Goal: Task Accomplishment & Management: Manage account settings

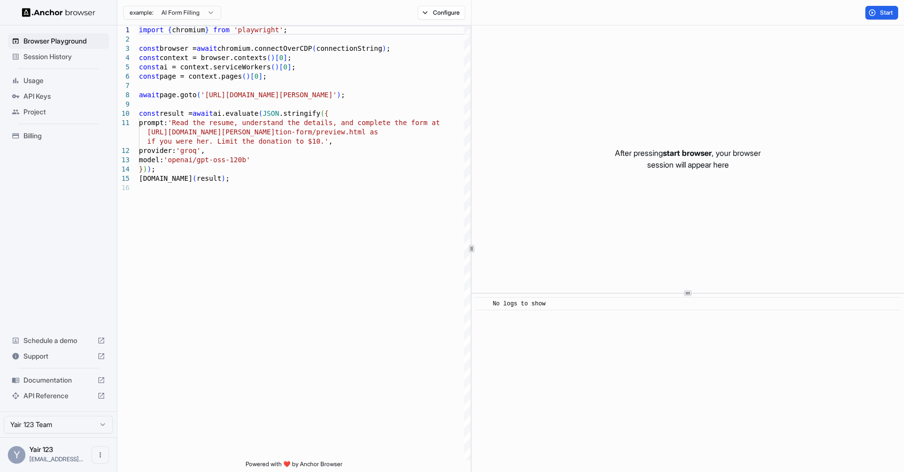
click at [17, 60] on icon at bounding box center [16, 57] width 8 height 8
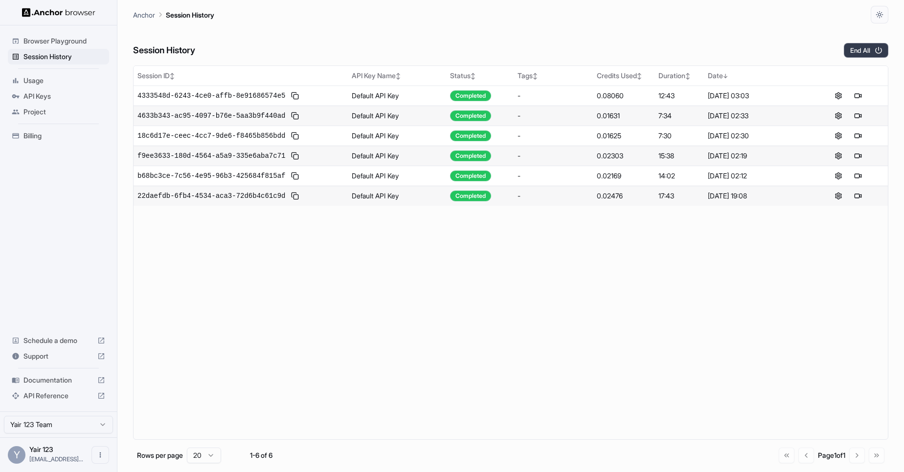
click at [859, 55] on button "End All" at bounding box center [865, 50] width 44 height 15
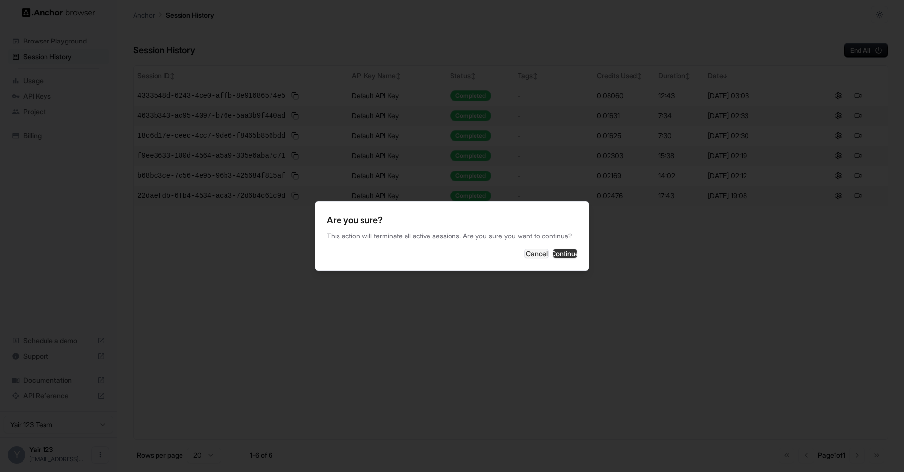
click at [561, 259] on button "Continue" at bounding box center [565, 254] width 24 height 10
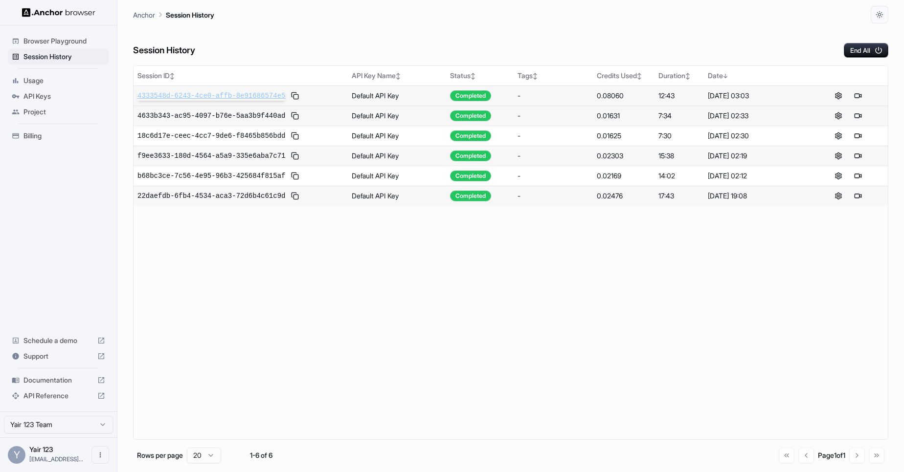
click at [283, 97] on span "4333548d-6243-4ce0-affb-8e91686574e5" at bounding box center [211, 96] width 148 height 10
click at [841, 96] on button at bounding box center [838, 96] width 12 height 12
click at [54, 76] on span "Usage" at bounding box center [64, 81] width 82 height 10
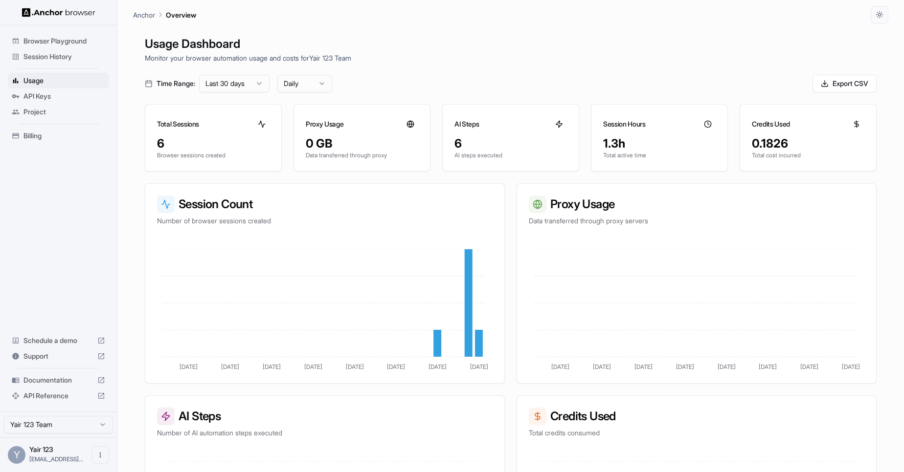
click at [50, 100] on span "API Keys" at bounding box center [64, 96] width 82 height 10
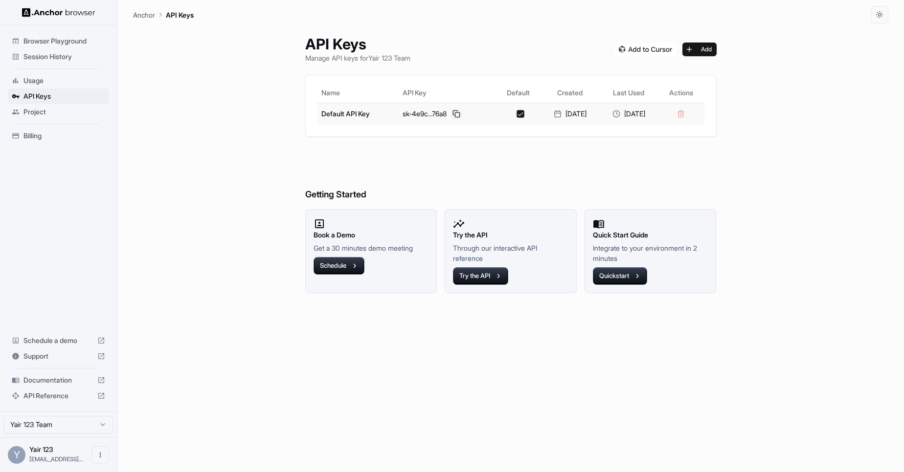
click at [452, 116] on button at bounding box center [456, 114] width 12 height 12
click at [454, 279] on button "Try the API" at bounding box center [480, 276] width 55 height 18
click at [617, 274] on button "Quickstart" at bounding box center [620, 276] width 54 height 18
click at [54, 48] on div "Browser Playground" at bounding box center [58, 41] width 101 height 16
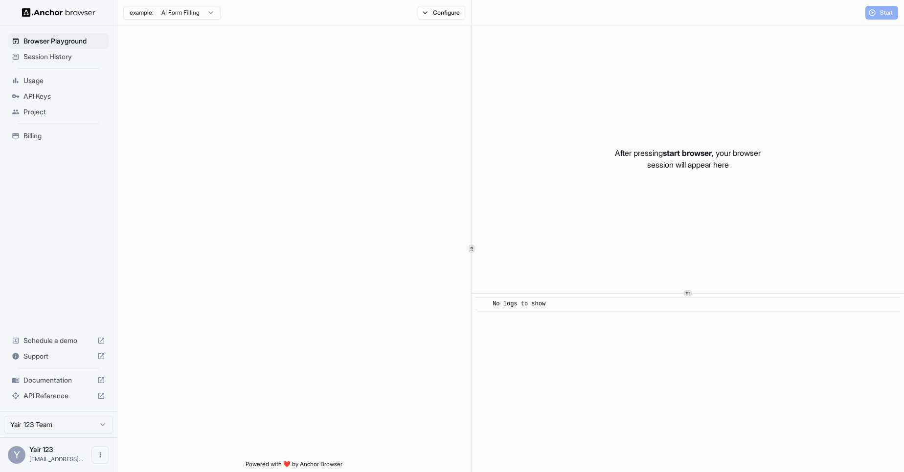
click at [48, 58] on span "Session History" at bounding box center [64, 57] width 82 height 10
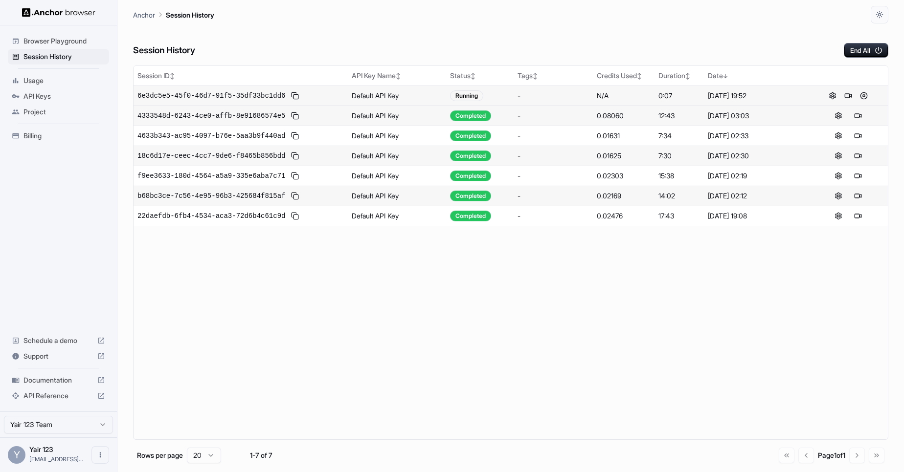
click at [389, 97] on td "Default API Key" at bounding box center [397, 96] width 98 height 20
click at [849, 96] on button at bounding box center [848, 96] width 12 height 12
click at [863, 96] on button at bounding box center [864, 96] width 12 height 12
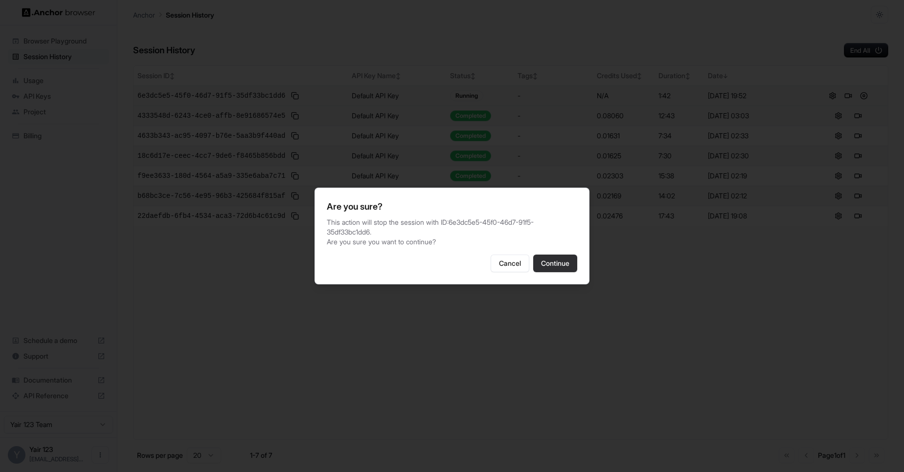
click at [559, 270] on button "Continue" at bounding box center [555, 264] width 44 height 18
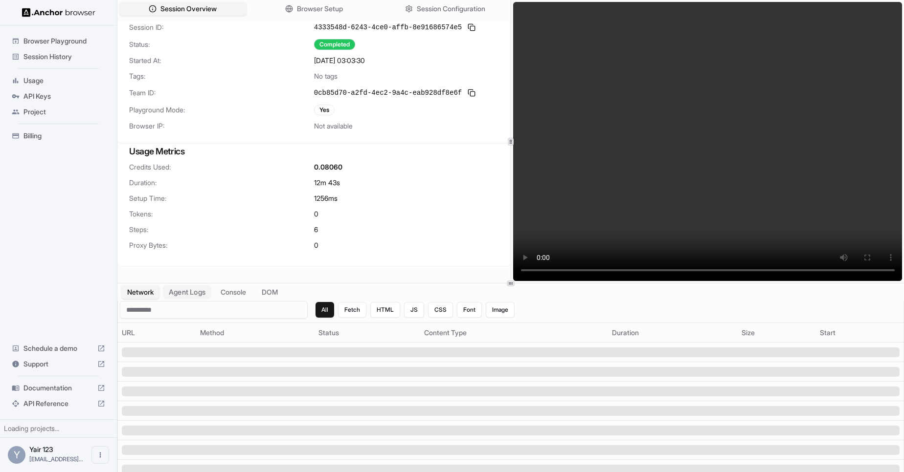
click at [199, 293] on button "Agent Logs" at bounding box center [187, 293] width 49 height 14
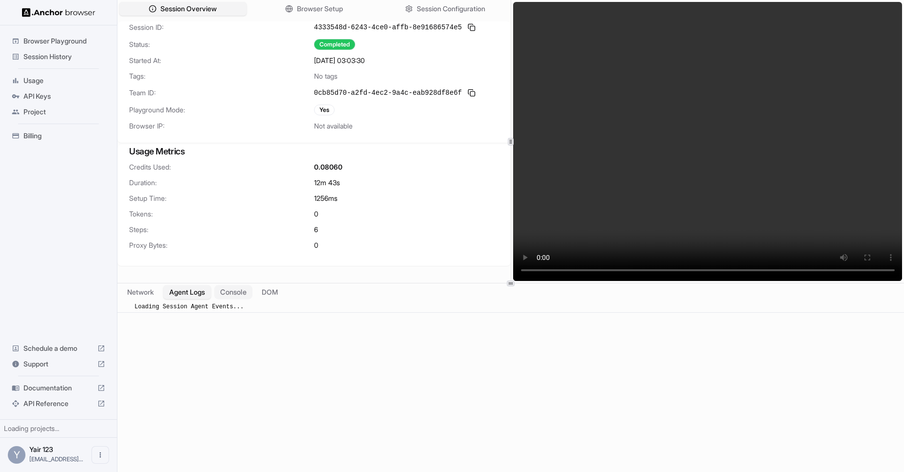
click at [242, 296] on button "Console" at bounding box center [233, 293] width 38 height 14
click at [269, 290] on button "DOM" at bounding box center [269, 293] width 29 height 14
click at [287, 6] on icon "button" at bounding box center [288, 8] width 2 height 7
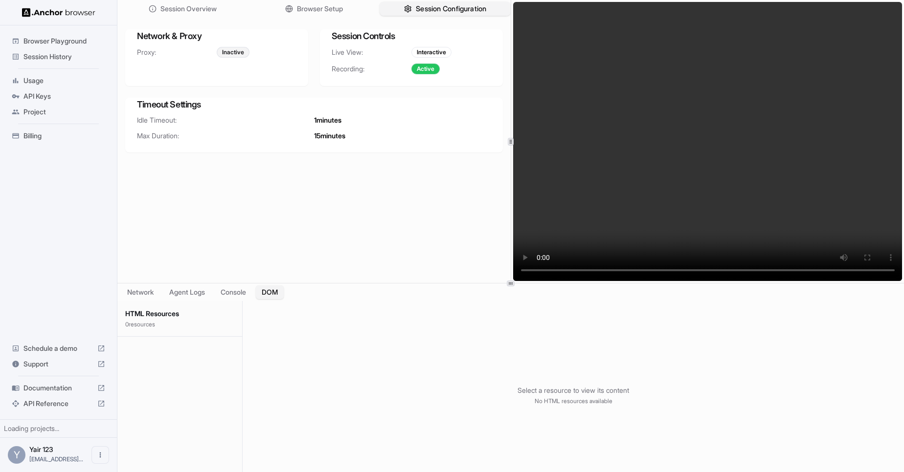
click at [407, 11] on icon "button" at bounding box center [407, 9] width 8 height 8
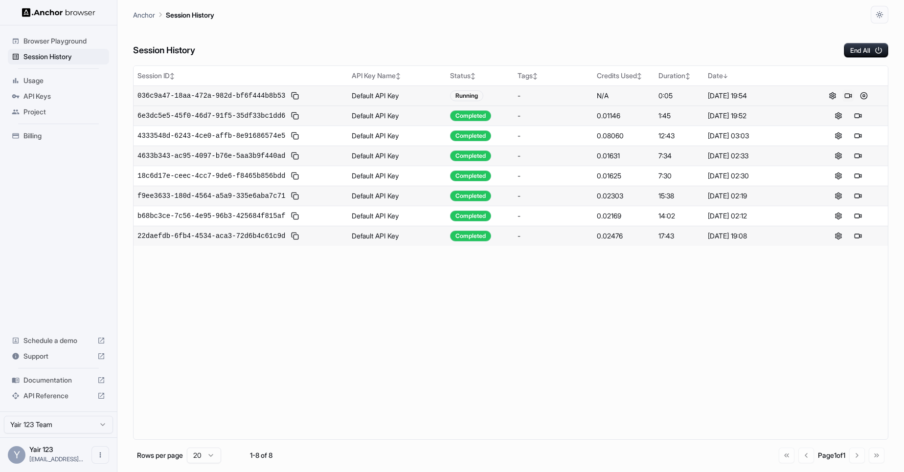
click at [850, 95] on button at bounding box center [848, 96] width 12 height 12
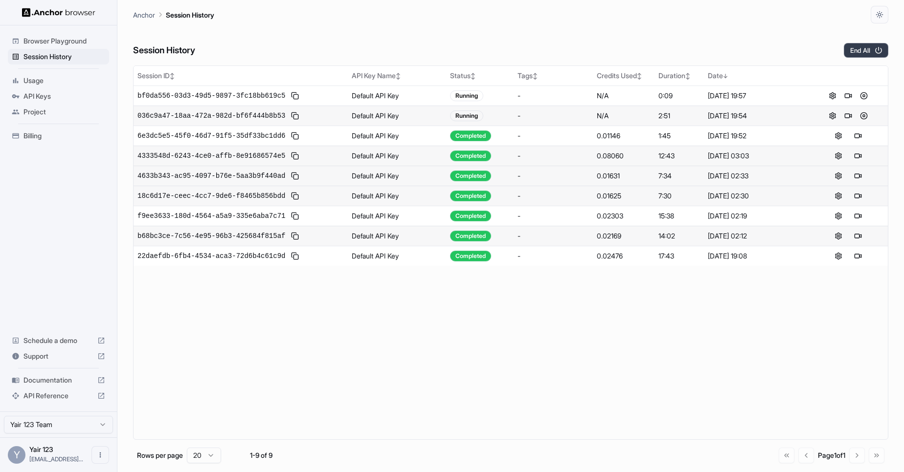
click at [865, 54] on button "End All" at bounding box center [865, 50] width 44 height 15
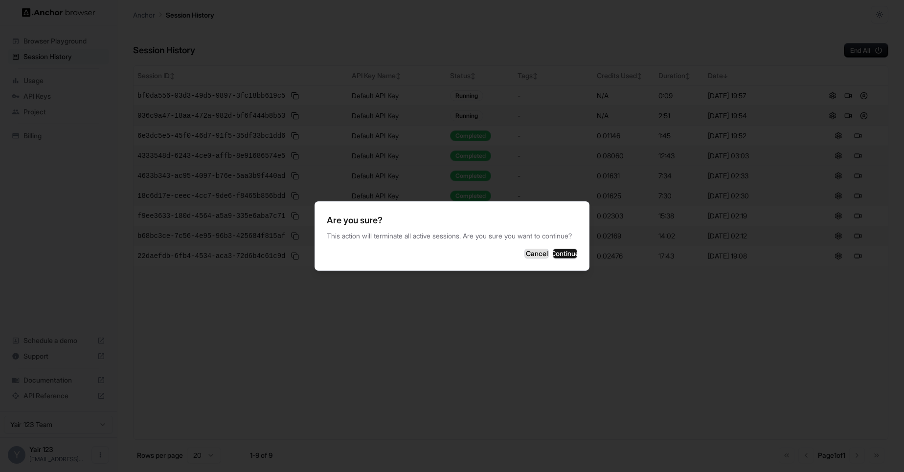
click at [524, 259] on button "Cancel" at bounding box center [536, 254] width 24 height 10
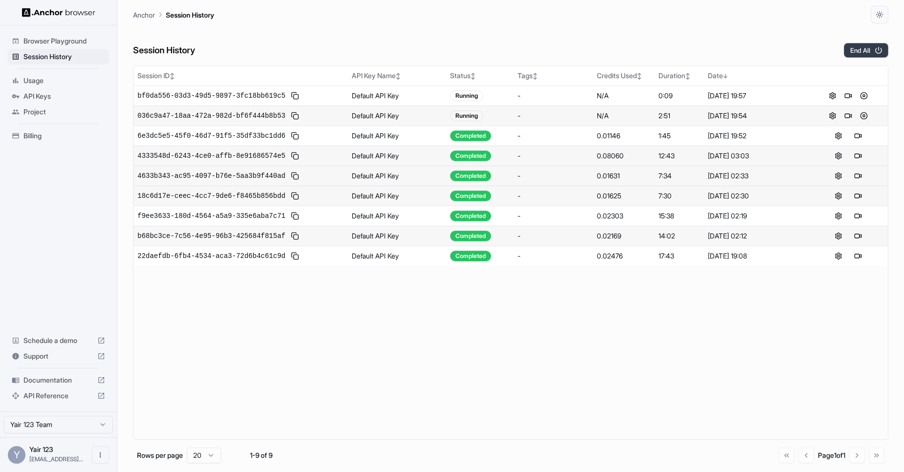
click at [867, 47] on button "End All" at bounding box center [865, 50] width 44 height 15
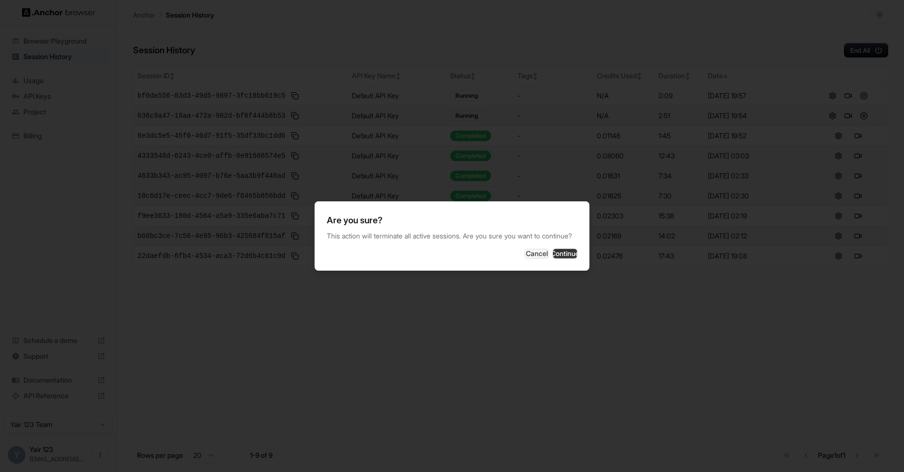
click at [553, 259] on button "Continue" at bounding box center [565, 254] width 24 height 10
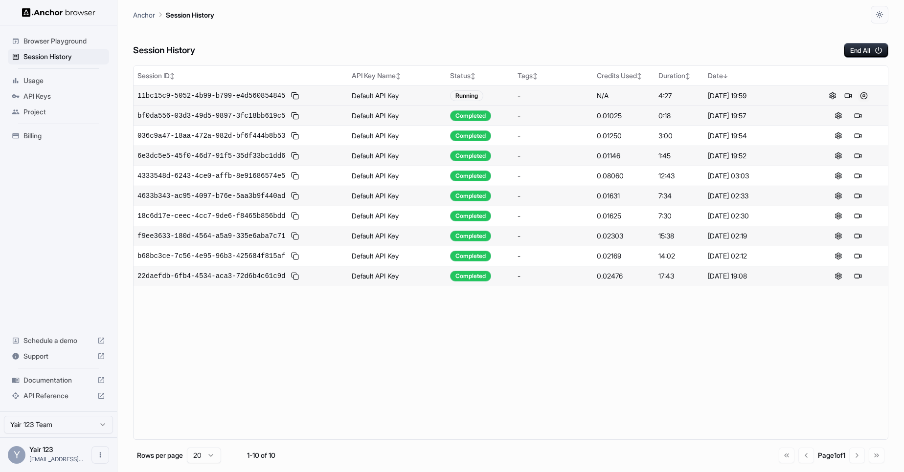
click at [865, 96] on button at bounding box center [864, 96] width 12 height 12
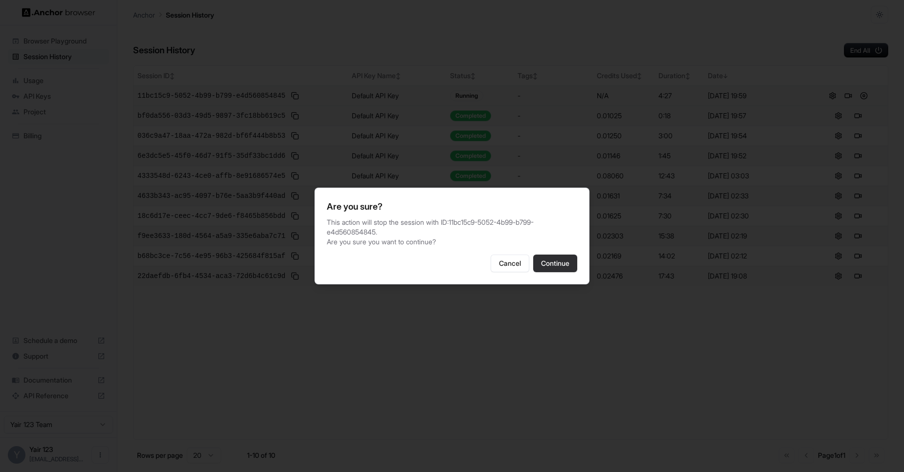
click at [549, 270] on button "Continue" at bounding box center [555, 264] width 44 height 18
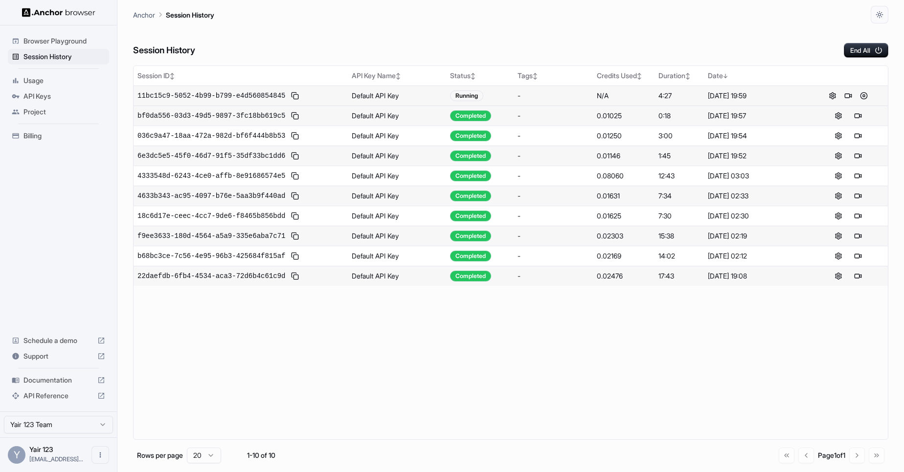
click at [52, 240] on div "Browser Playground Session History Usage API Keys Project Billing Schedule a de…" at bounding box center [58, 218] width 117 height 386
click at [43, 143] on ul "Browser Playground Session History Usage API Keys Project Billing" at bounding box center [58, 88] width 109 height 118
click at [43, 143] on div "Billing" at bounding box center [58, 136] width 101 height 16
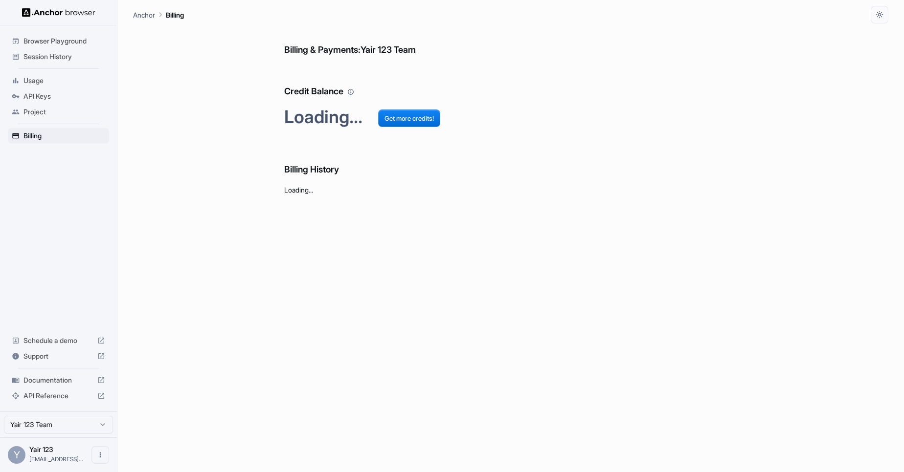
click at [370, 73] on h6 "Credit Balance" at bounding box center [510, 82] width 453 height 34
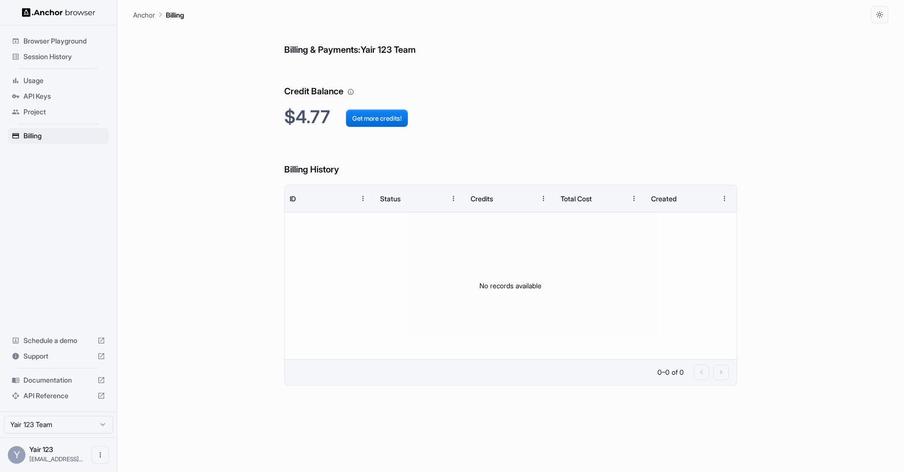
click at [556, 132] on div "Billing & Payments: Yair 123 Team Credit Balance $4.77 Get more credits! Billin…" at bounding box center [510, 247] width 453 height 449
click at [52, 62] on div "Session History" at bounding box center [58, 57] width 101 height 16
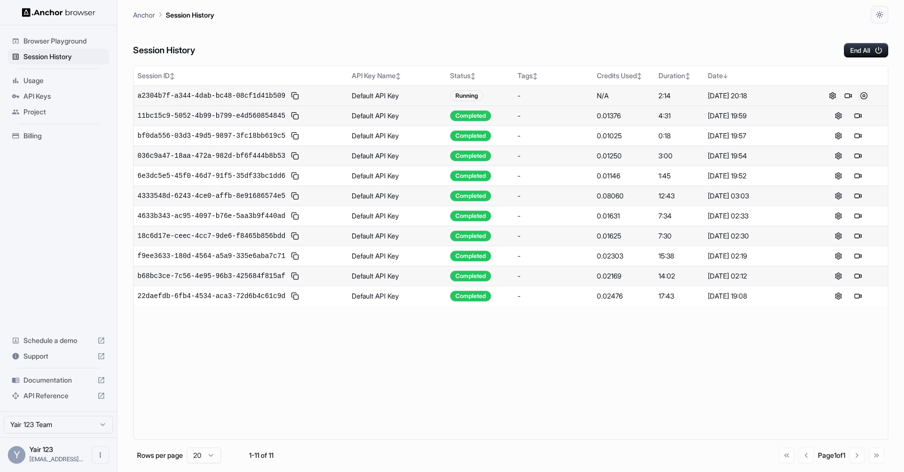
click at [865, 94] on button at bounding box center [864, 96] width 12 height 12
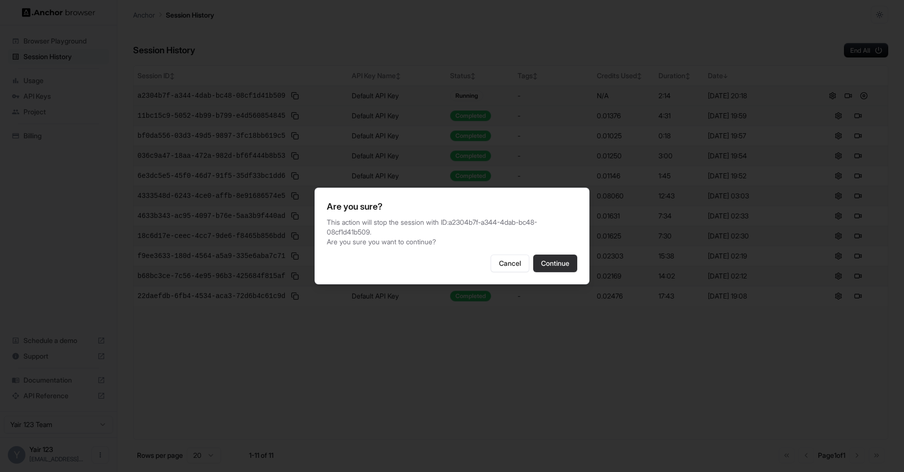
click at [546, 259] on button "Continue" at bounding box center [555, 264] width 44 height 18
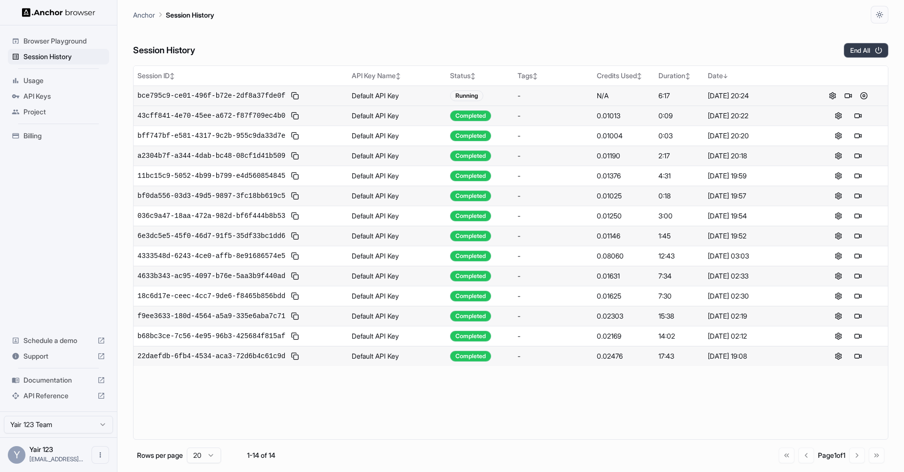
click at [867, 53] on button "End All" at bounding box center [865, 50] width 44 height 15
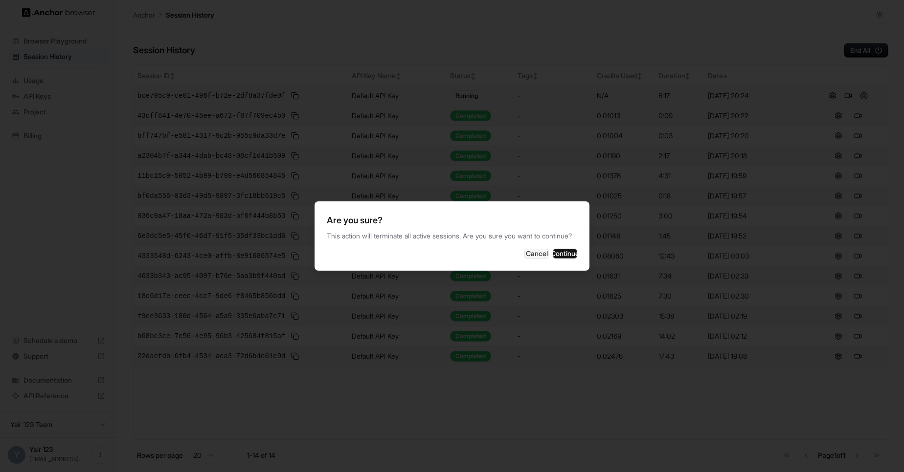
click at [524, 259] on button "Cancel" at bounding box center [536, 254] width 24 height 10
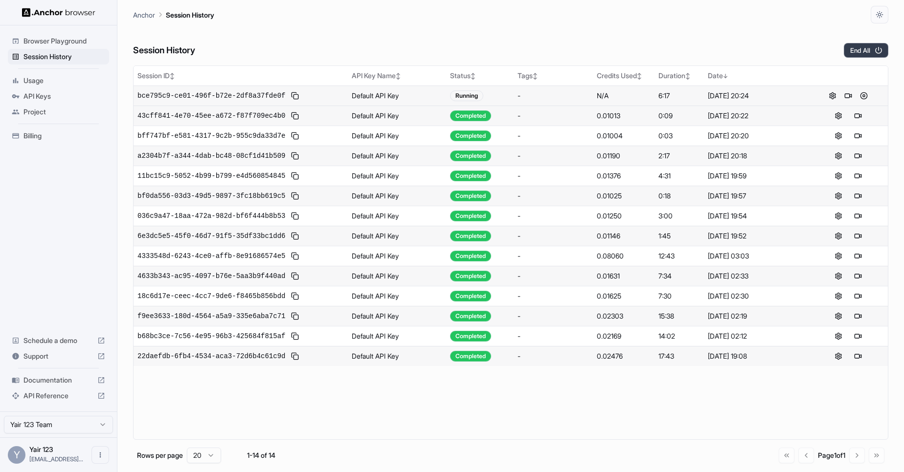
click at [863, 53] on button "End All" at bounding box center [865, 50] width 44 height 15
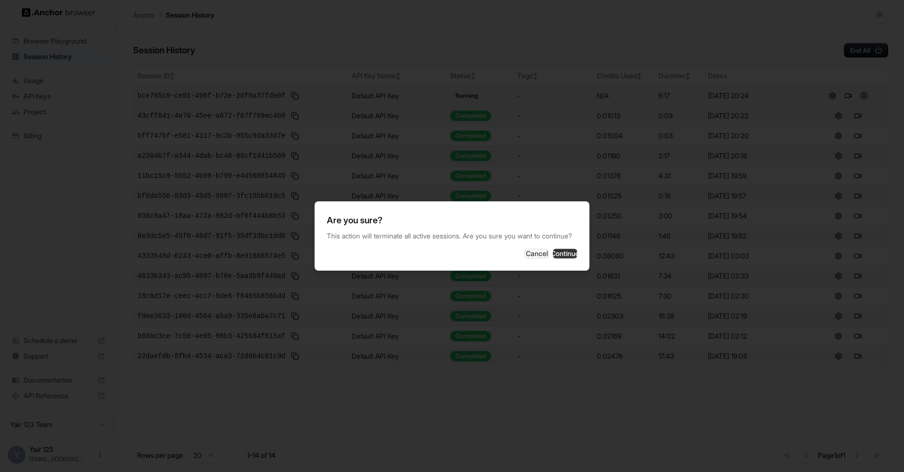
click at [553, 259] on button "Continue" at bounding box center [565, 254] width 24 height 10
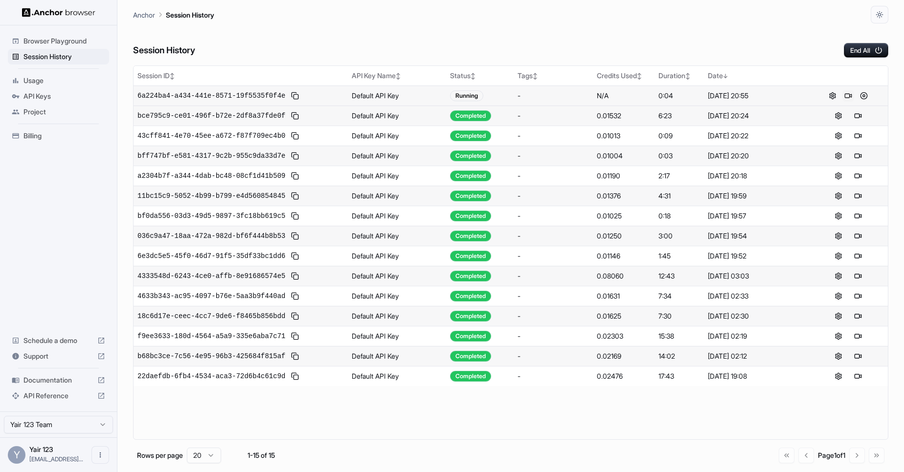
click at [845, 99] on button at bounding box center [848, 96] width 12 height 12
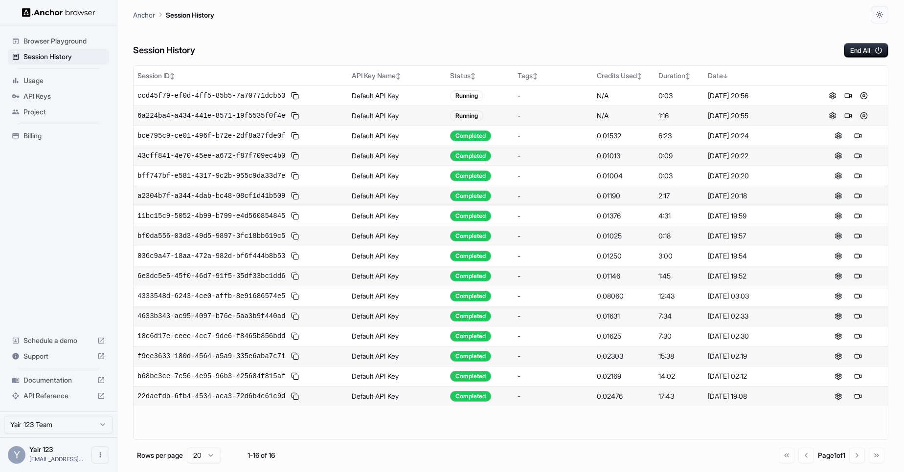
click at [862, 115] on button at bounding box center [864, 116] width 12 height 12
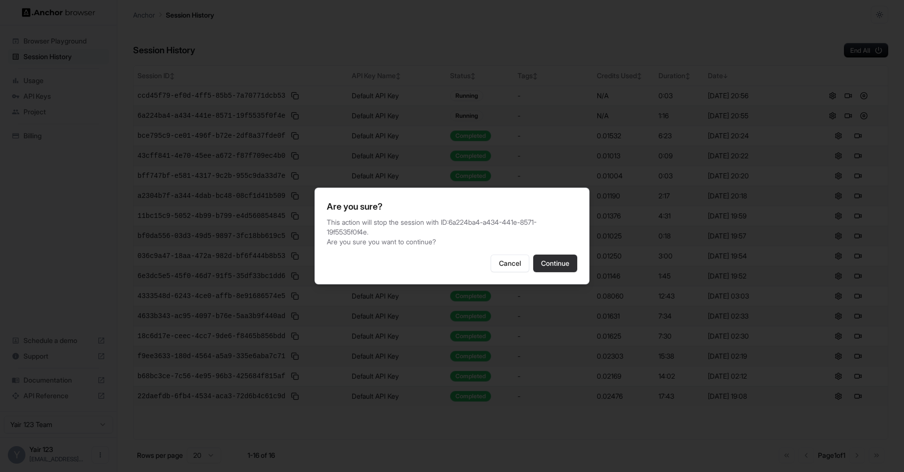
click at [555, 255] on button "Continue" at bounding box center [555, 264] width 44 height 18
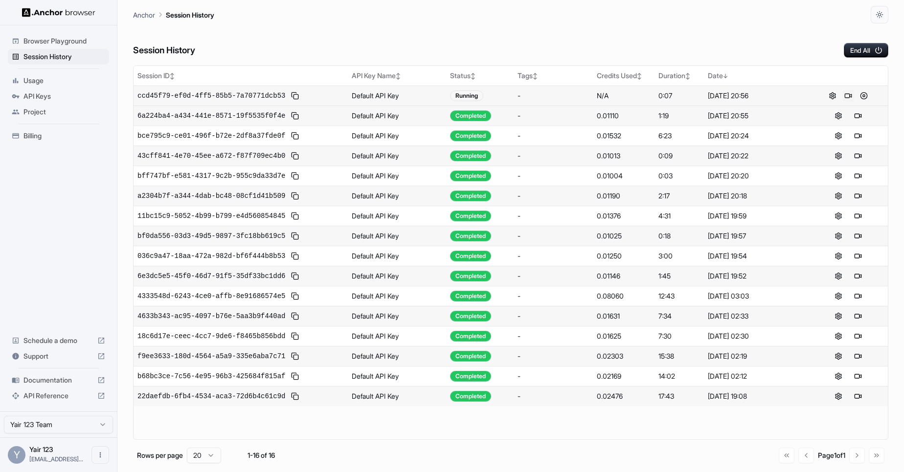
click at [848, 95] on button at bounding box center [848, 96] width 12 height 12
